Goal: Find specific page/section: Find specific page/section

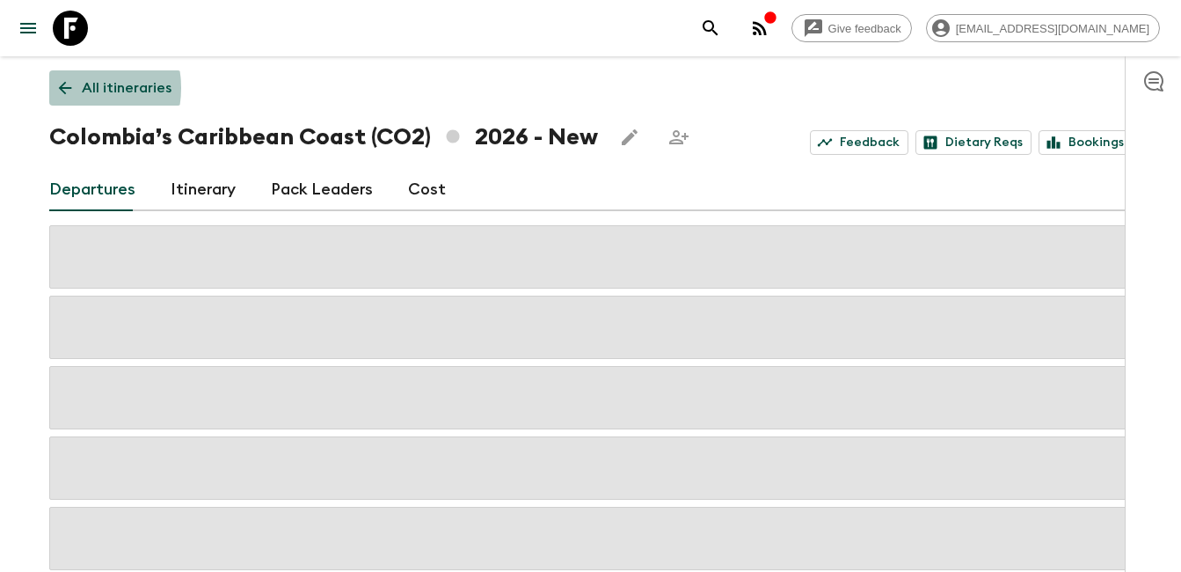
click at [70, 88] on icon at bounding box center [64, 88] width 13 height 13
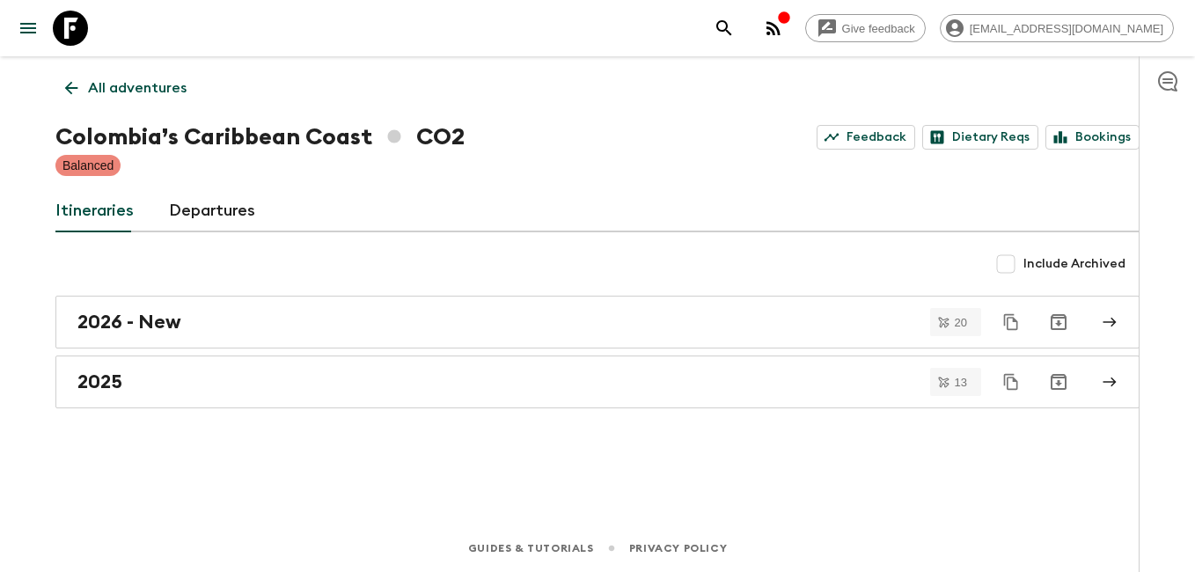
click at [70, 88] on icon at bounding box center [71, 88] width 13 height 13
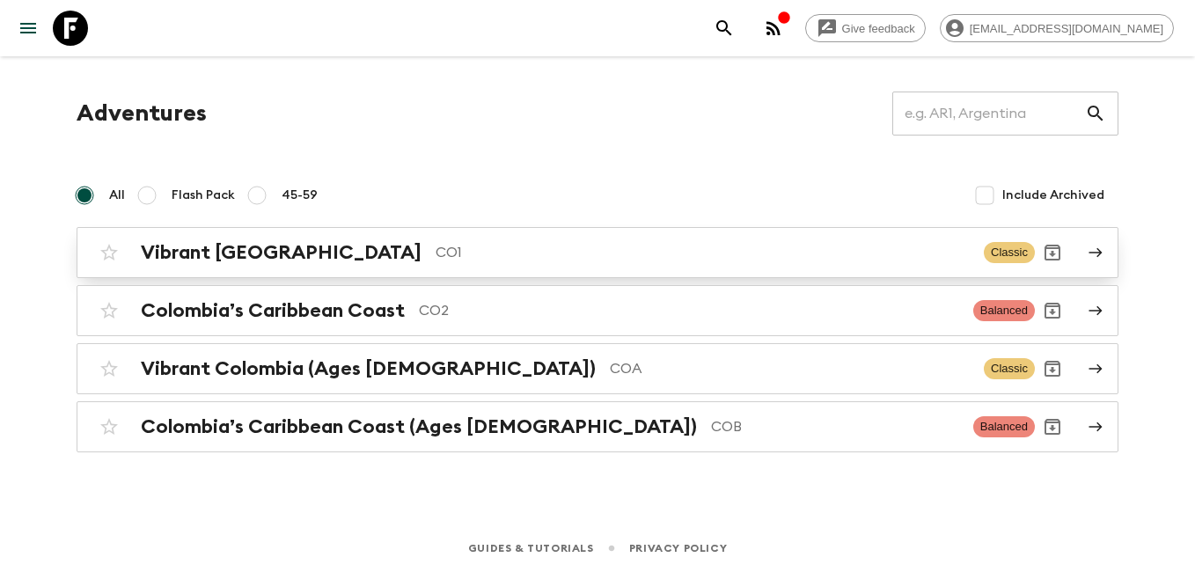
click at [235, 263] on h2 "Vibrant [GEOGRAPHIC_DATA]" at bounding box center [281, 252] width 281 height 23
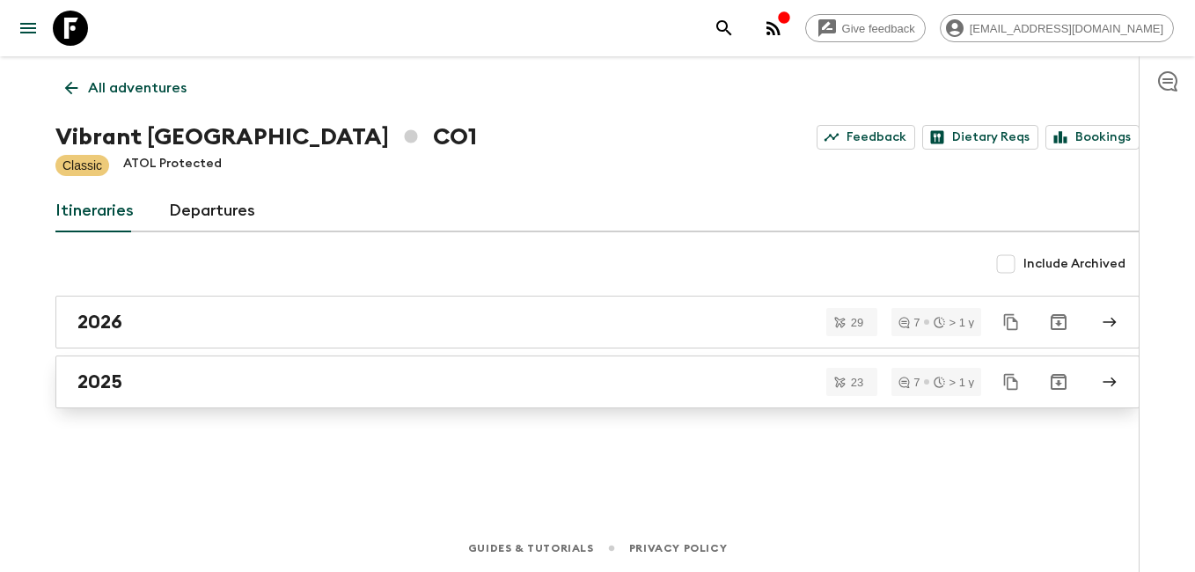
click at [170, 387] on div "2025" at bounding box center [580, 381] width 1006 height 23
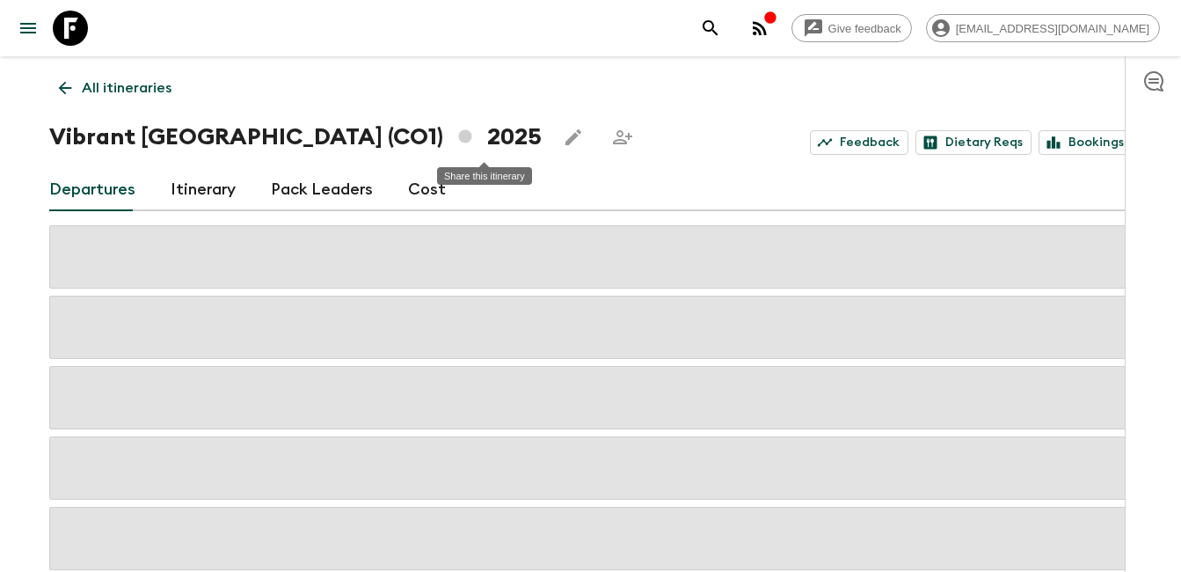
click at [612, 136] on icon "Share this itinerary" at bounding box center [622, 137] width 21 height 21
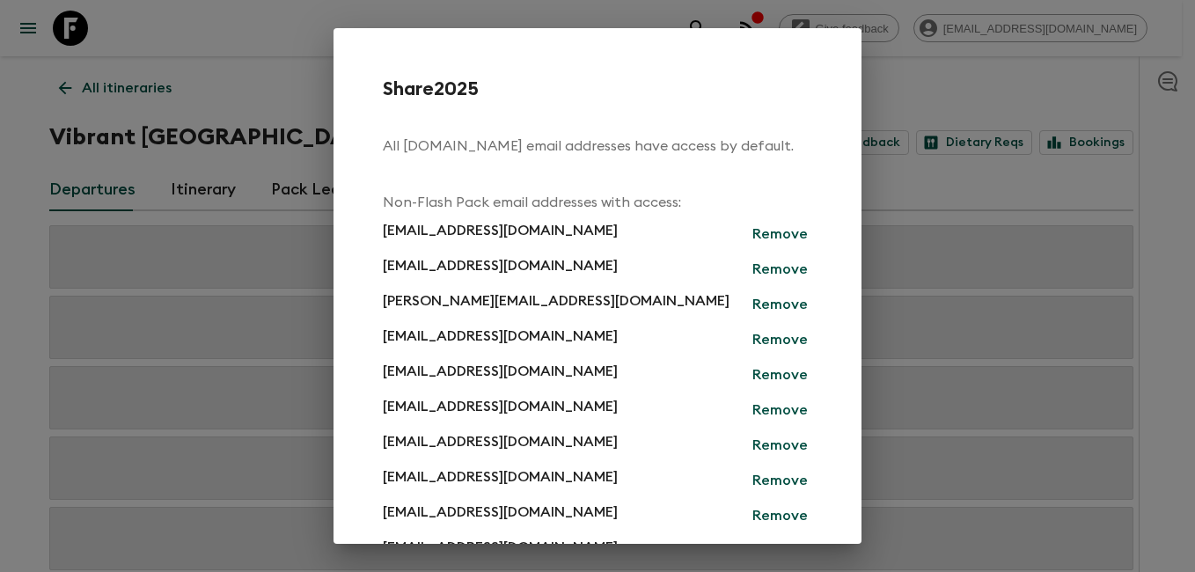
click at [286, 59] on div "Share 2025 All [DOMAIN_NAME] email addresses have access by default. Non-Flash …" at bounding box center [597, 286] width 1195 height 572
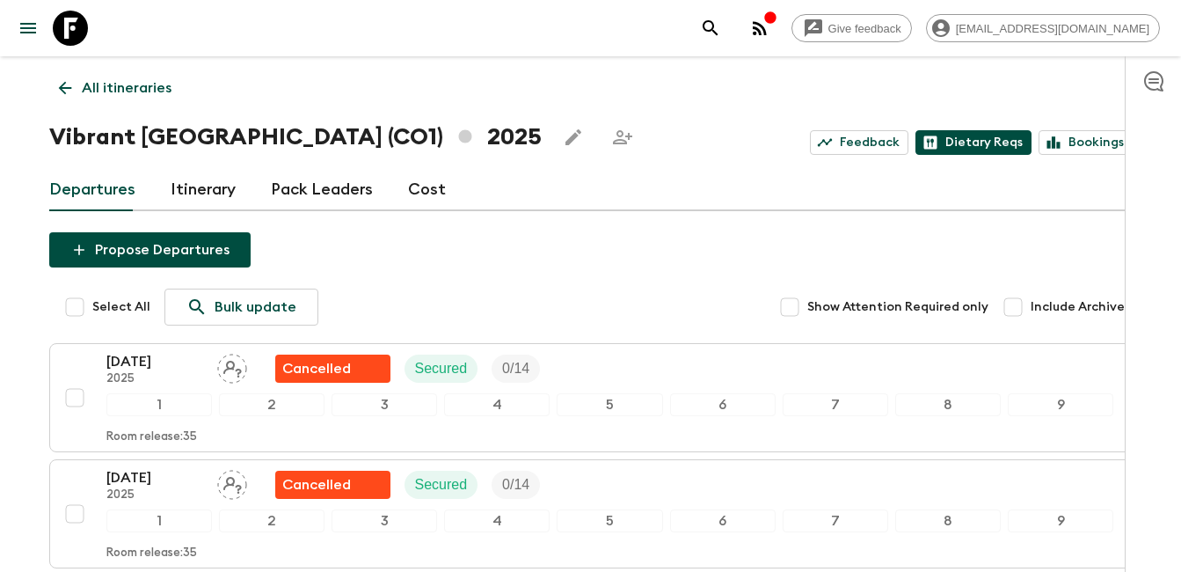
drag, startPoint x: 1148, startPoint y: 224, endPoint x: 995, endPoint y: 139, distance: 175.2
click at [1143, 218] on div at bounding box center [1153, 313] width 56 height 515
click at [1150, 247] on div at bounding box center [1153, 313] width 56 height 515
drag, startPoint x: 296, startPoint y: 129, endPoint x: 255, endPoint y: 132, distance: 40.5
click at [255, 132] on h1 "Vibrant [GEOGRAPHIC_DATA] (CO1) 2025" at bounding box center [295, 137] width 493 height 35
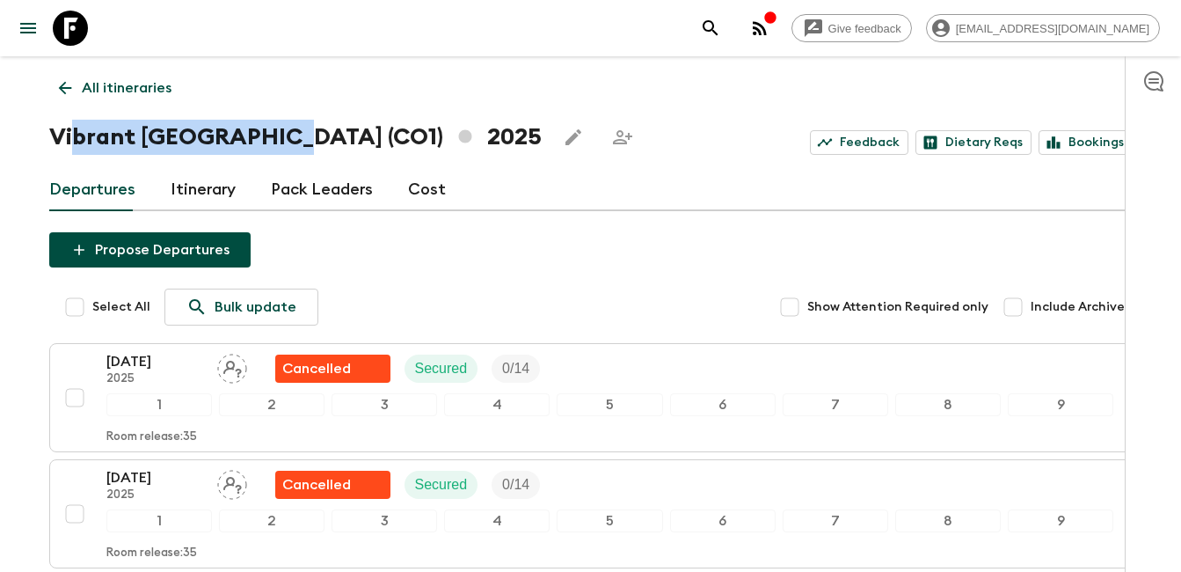
drag, startPoint x: 73, startPoint y: 135, endPoint x: 281, endPoint y: 135, distance: 208.5
click at [281, 135] on h1 "Vibrant [GEOGRAPHIC_DATA] (CO1) 2025" at bounding box center [295, 137] width 493 height 35
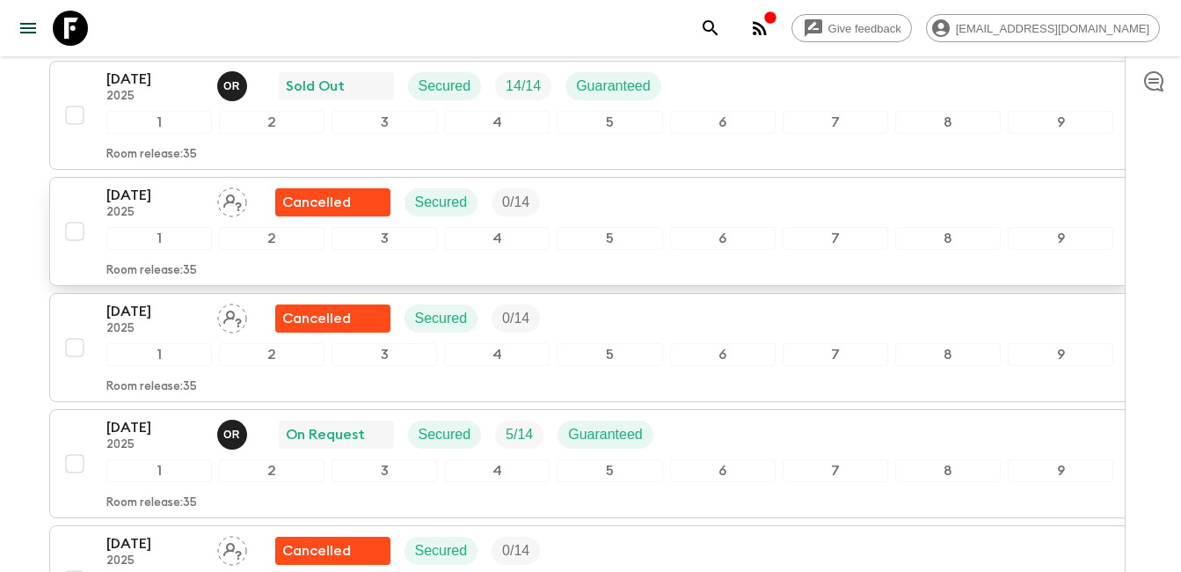
scroll to position [704, 0]
